Goal: Book appointment/travel/reservation

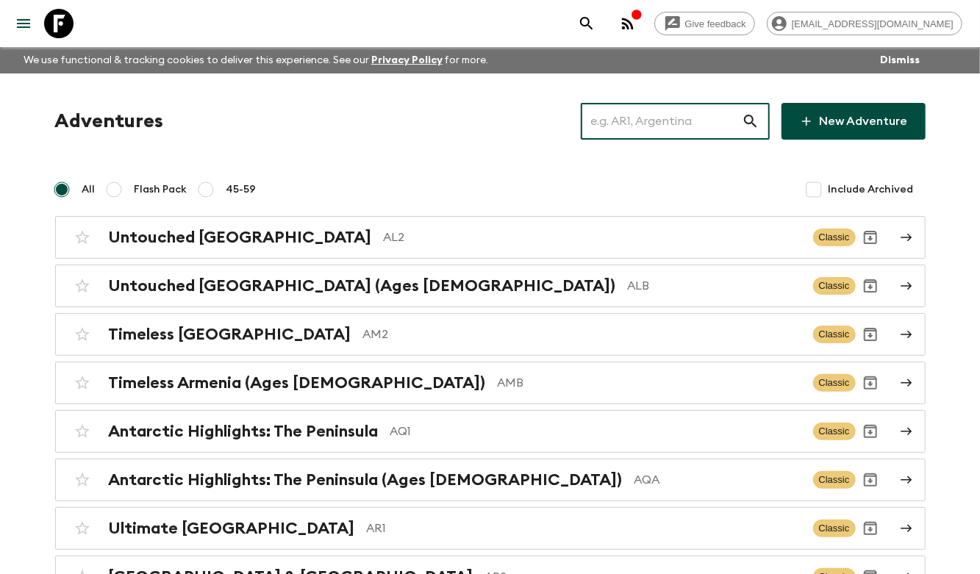
click at [678, 121] on input "text" at bounding box center [661, 121] width 161 height 41
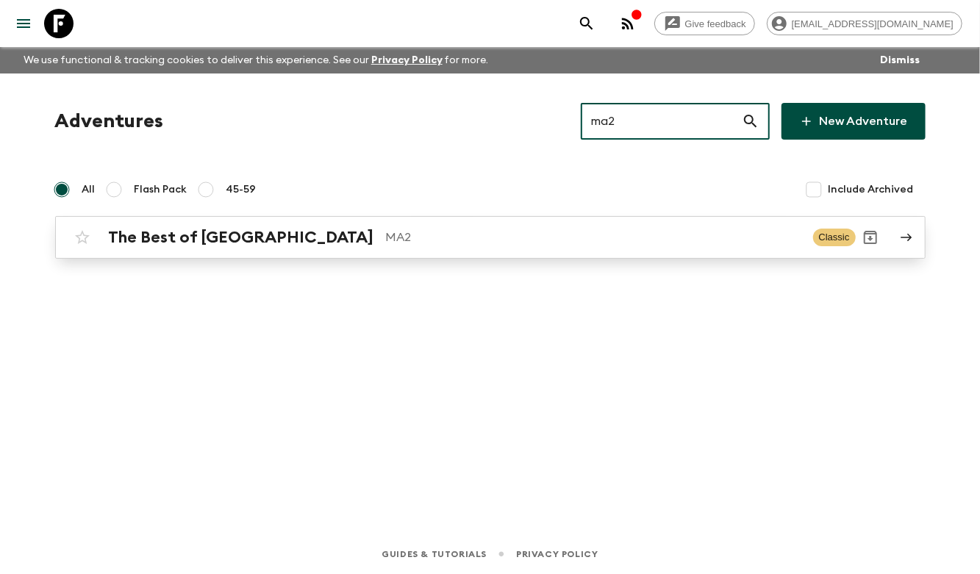
type input "ma2"
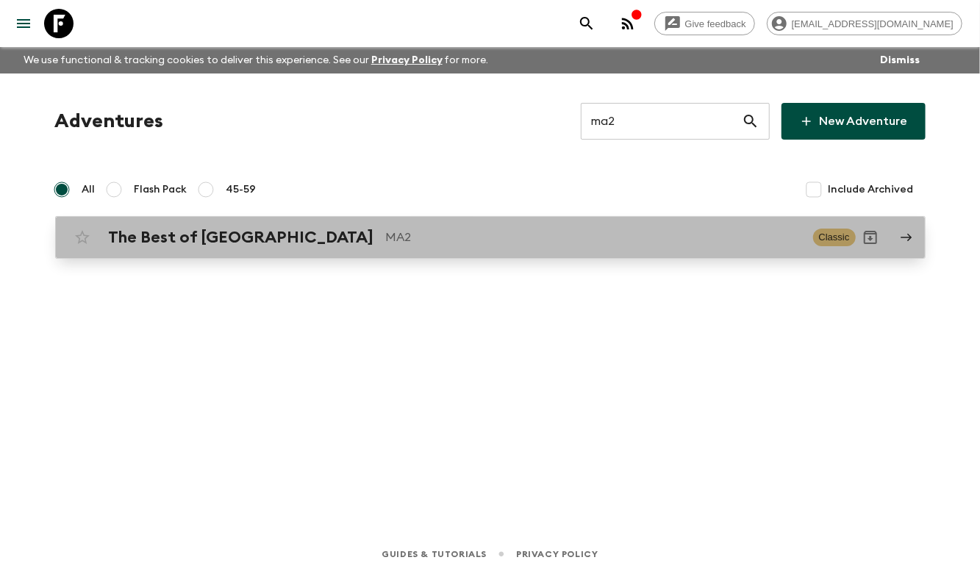
click at [386, 238] on p "MA2" at bounding box center [593, 238] width 415 height 18
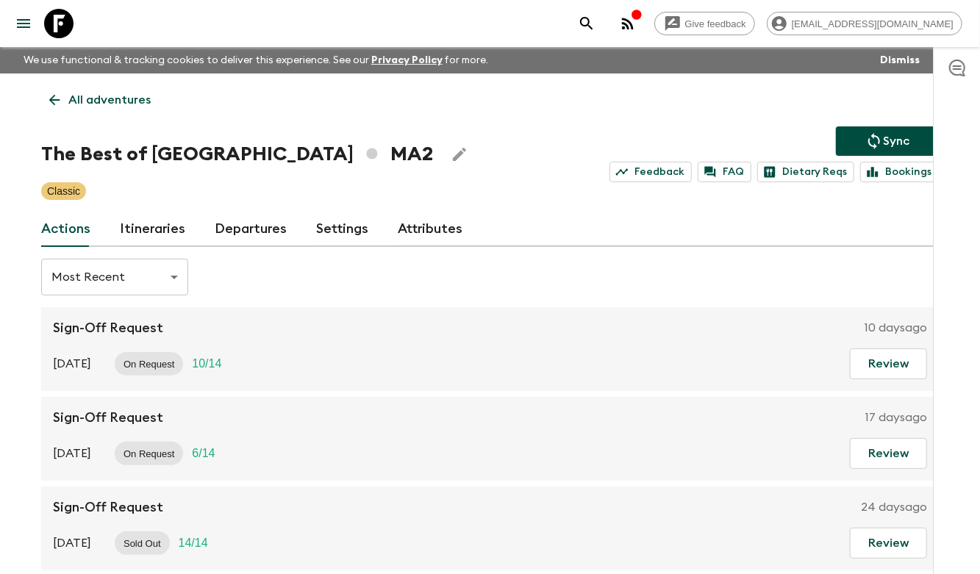
click at [153, 230] on link "Itineraries" at bounding box center [152, 229] width 65 height 35
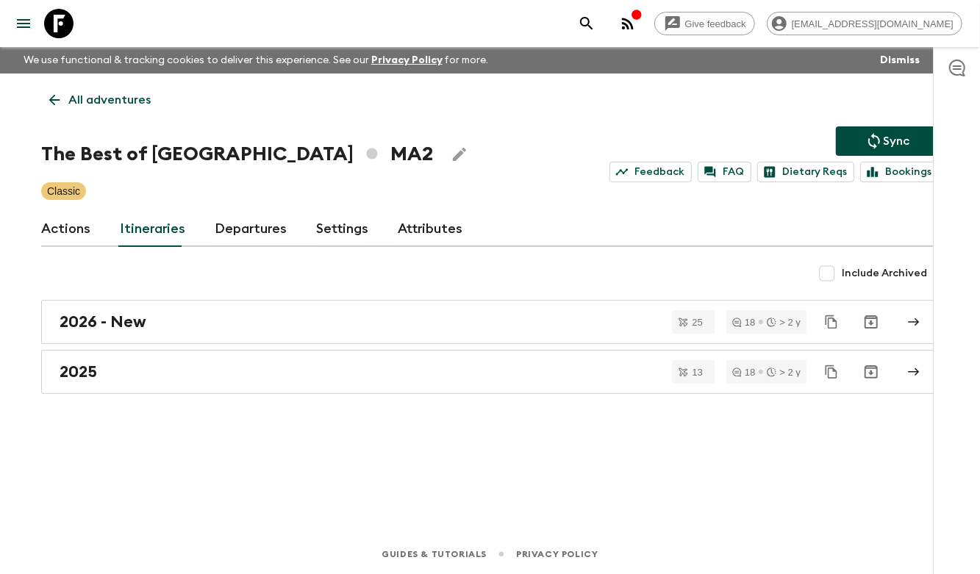
click at [245, 228] on link "Departures" at bounding box center [251, 229] width 72 height 35
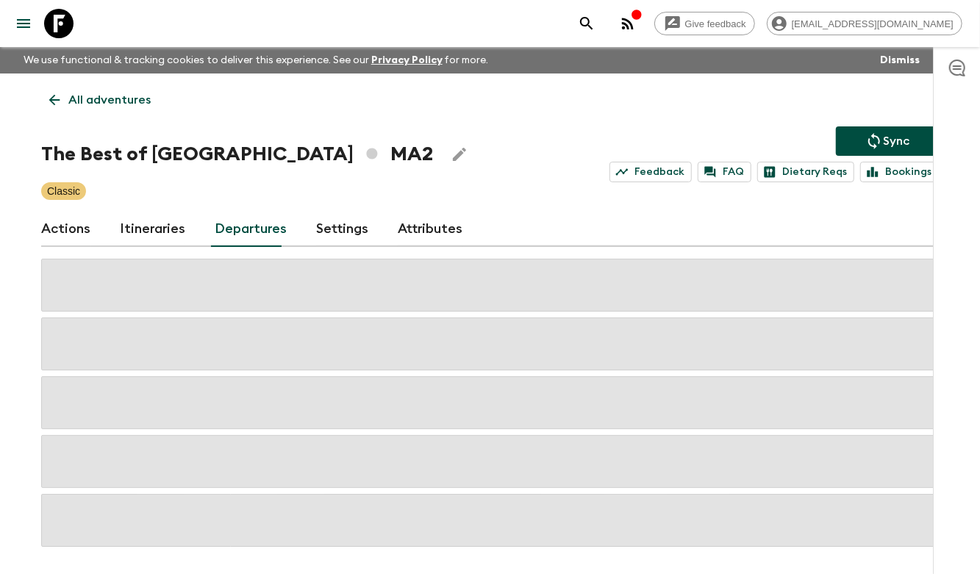
click at [120, 224] on link "Itineraries" at bounding box center [152, 229] width 65 height 35
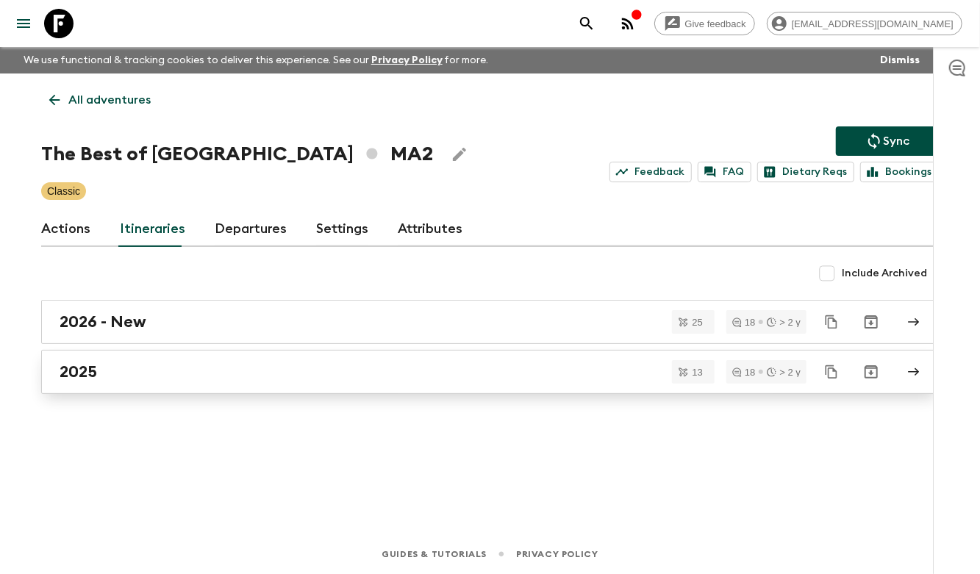
click at [143, 370] on div "2025" at bounding box center [476, 371] width 833 height 19
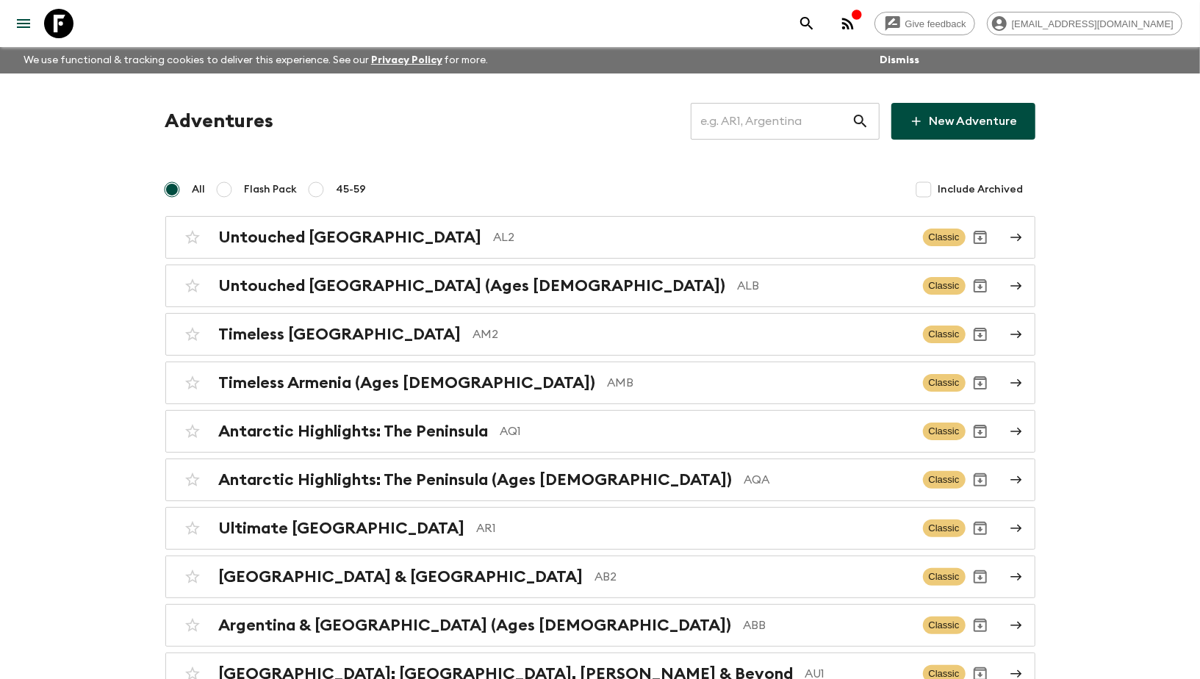
click at [756, 119] on input "text" at bounding box center [771, 121] width 161 height 41
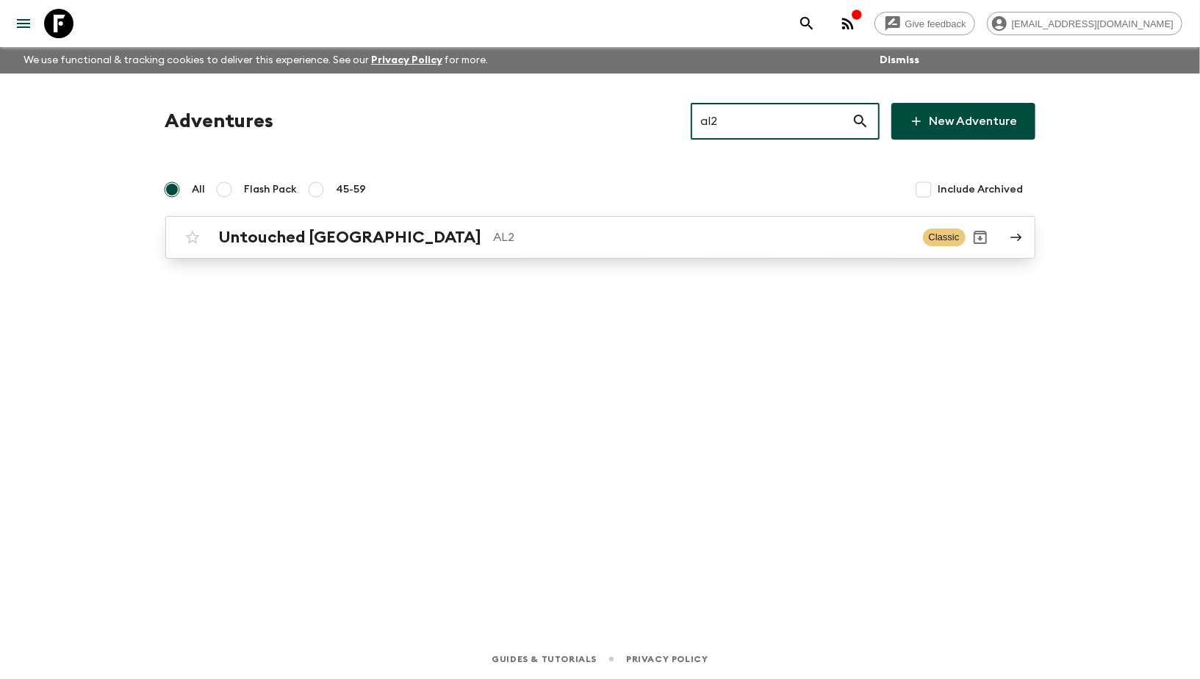
type input "al2"
click at [494, 238] on p "AL2" at bounding box center [702, 238] width 417 height 18
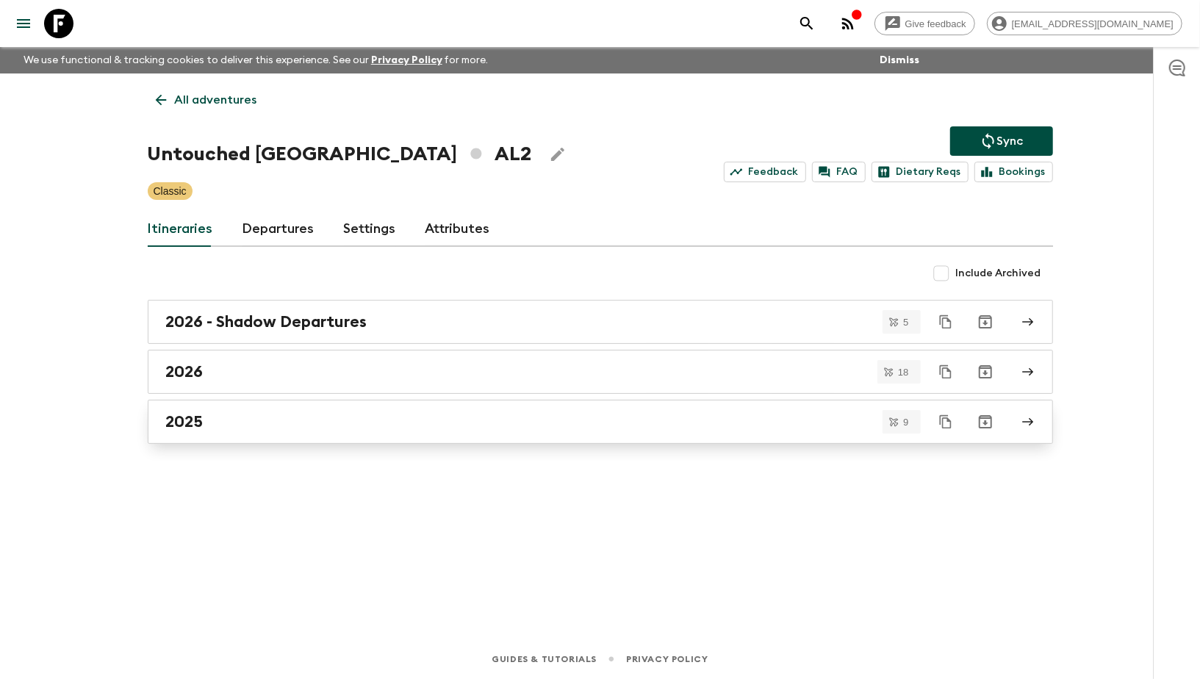
click at [253, 408] on link "2025" at bounding box center [600, 422] width 905 height 44
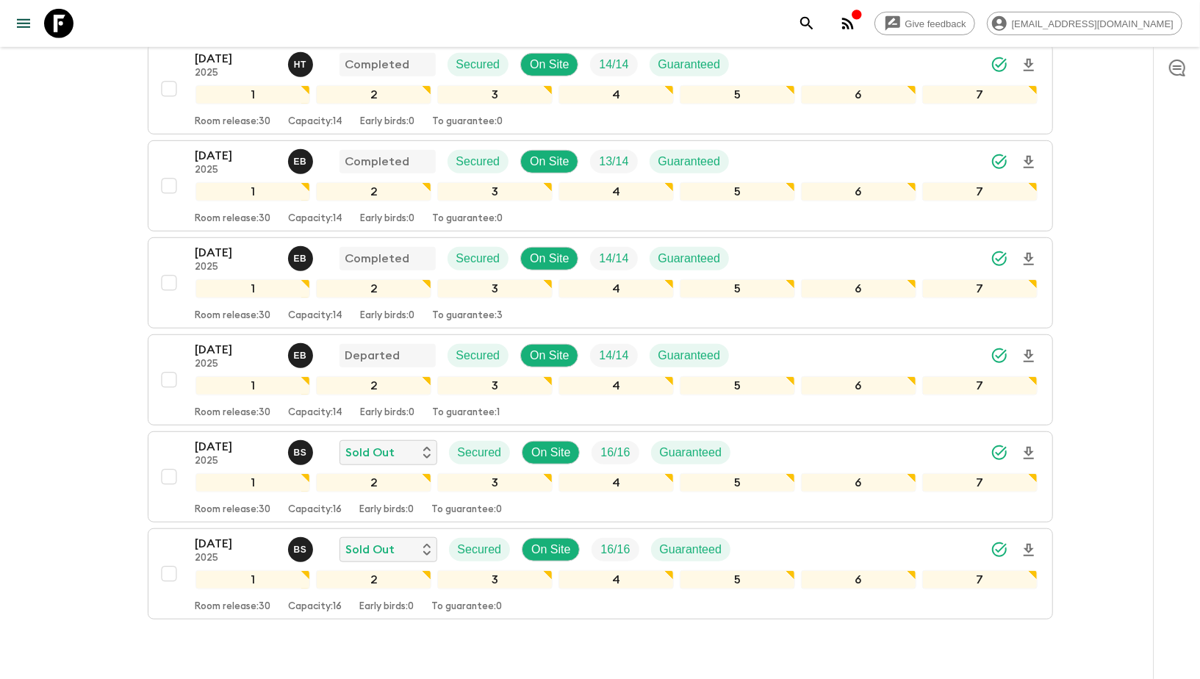
scroll to position [622, 0]
